Goal: Information Seeking & Learning: Check status

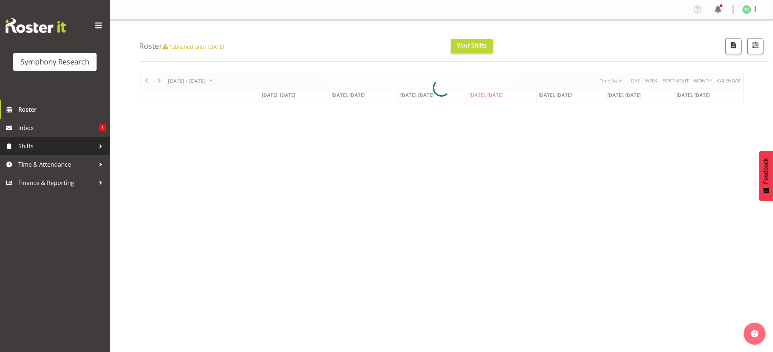
click at [25, 147] on span "Shifts" at bounding box center [56, 145] width 77 height 11
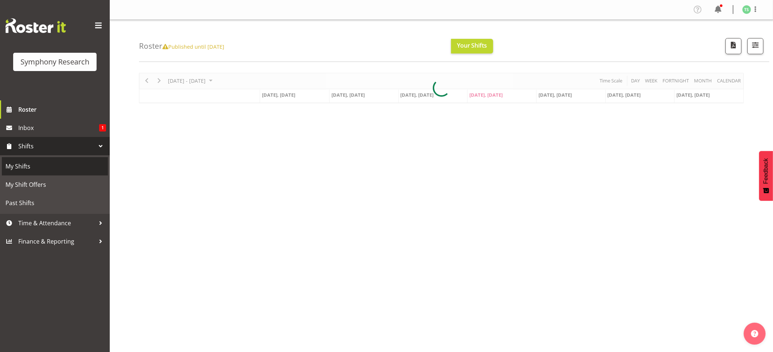
click at [22, 165] on span "My Shifts" at bounding box center [54, 166] width 99 height 11
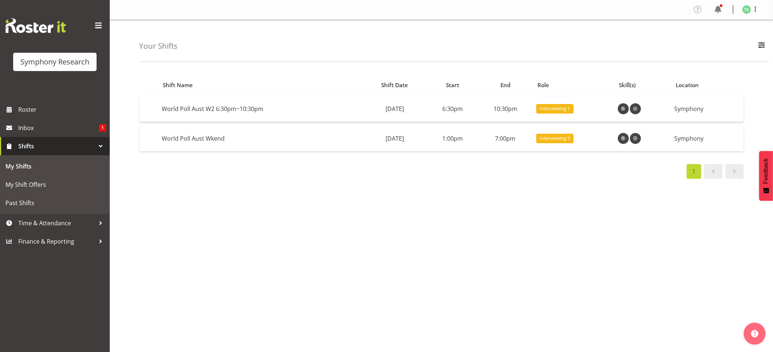
click at [283, 297] on div "Shift Name Shift Date Start End Role Skill(s) Location World [GEOGRAPHIC_DATA] …" at bounding box center [456, 213] width 634 height 293
